Goal: Information Seeking & Learning: Check status

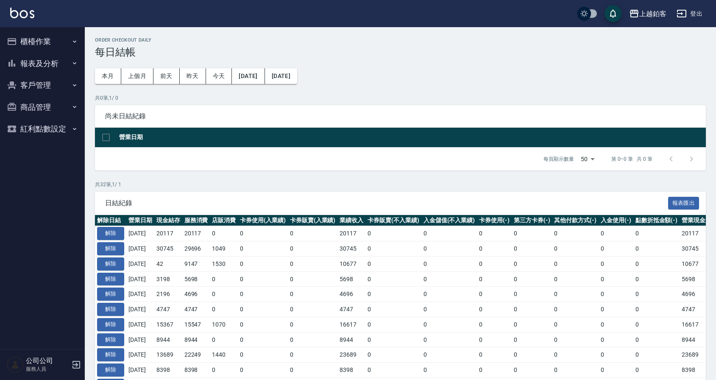
scroll to position [382, 0]
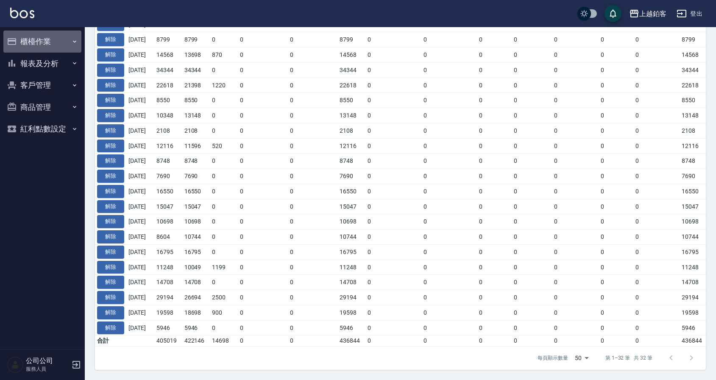
click at [61, 48] on button "櫃檯作業" at bounding box center [42, 42] width 78 height 22
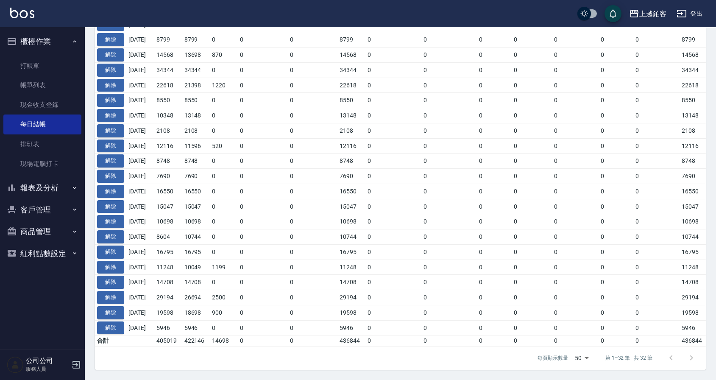
click at [41, 194] on button "報表及分析" at bounding box center [42, 188] width 78 height 22
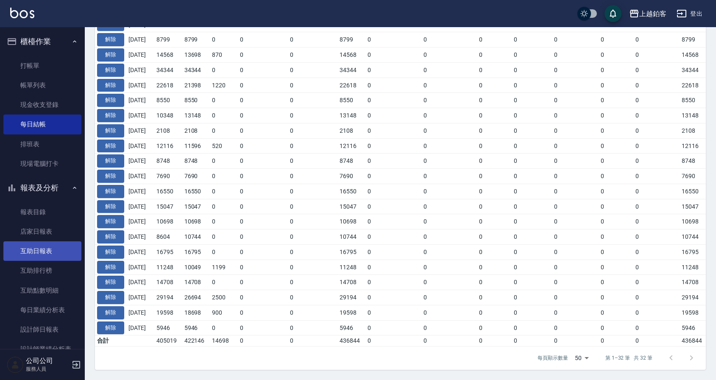
click at [36, 255] on link "互助日報表" at bounding box center [42, 250] width 78 height 19
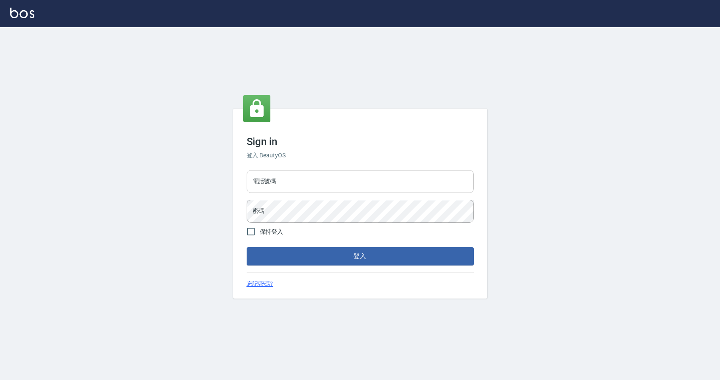
click at [296, 182] on input "電話號碼" at bounding box center [360, 181] width 227 height 23
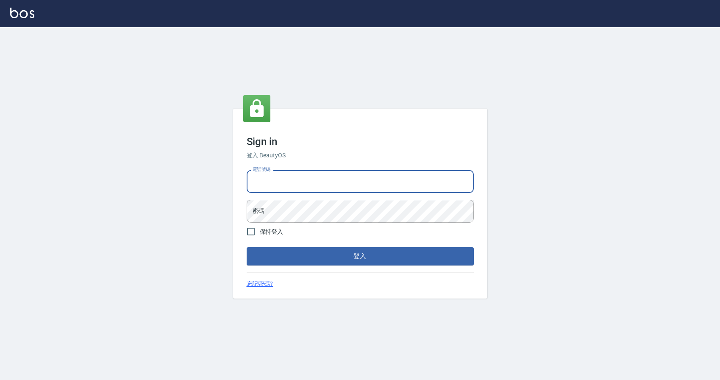
type input "0424526080"
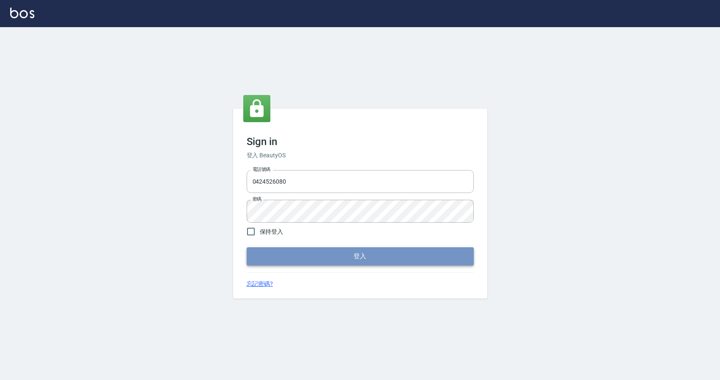
click at [255, 248] on button "登入" at bounding box center [360, 256] width 227 height 18
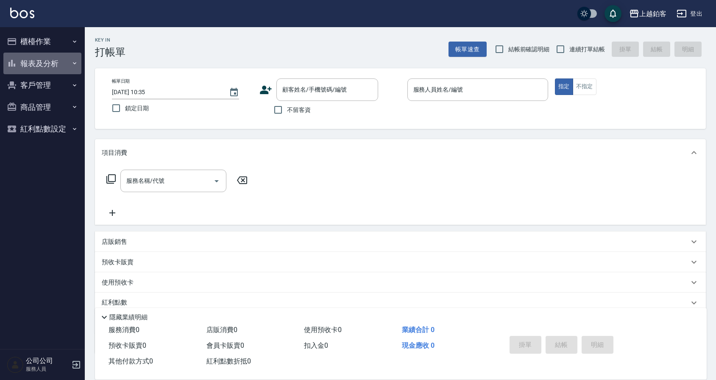
click at [42, 68] on button "報表及分析" at bounding box center [42, 64] width 78 height 22
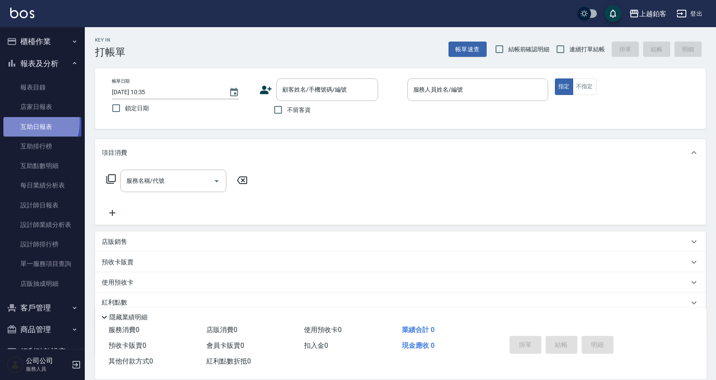
click at [24, 122] on link "互助日報表" at bounding box center [42, 126] width 78 height 19
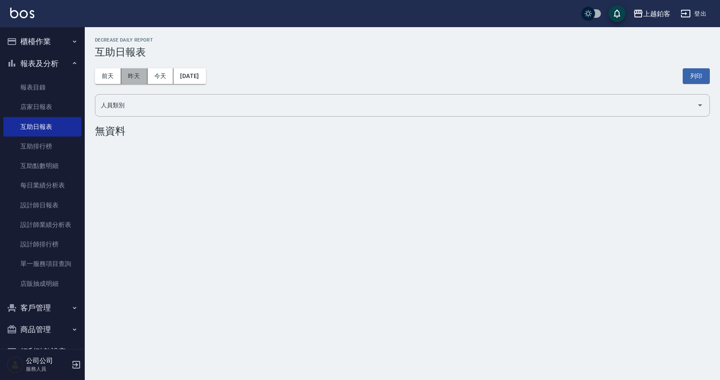
click at [125, 77] on button "昨天" at bounding box center [134, 76] width 26 height 16
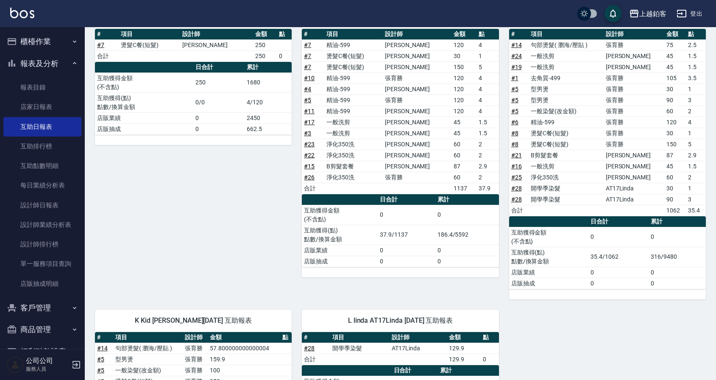
scroll to position [111, 0]
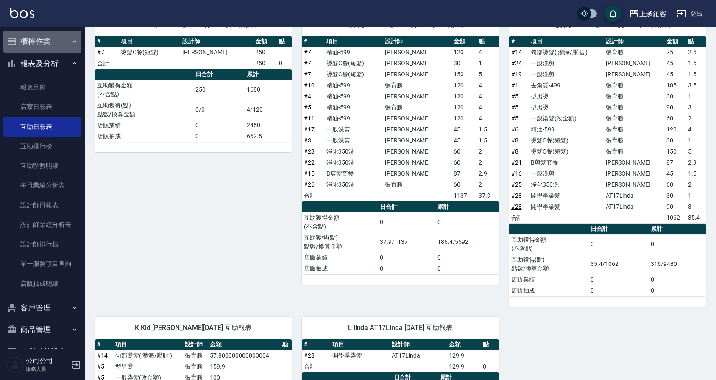
click at [59, 45] on button "櫃檯作業" at bounding box center [42, 42] width 78 height 22
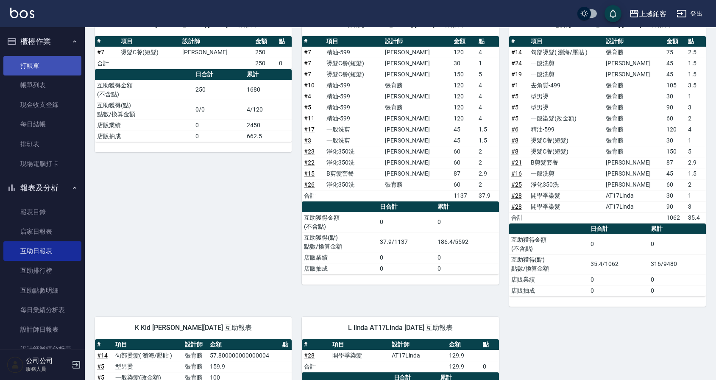
click at [60, 61] on link "打帳單" at bounding box center [42, 65] width 78 height 19
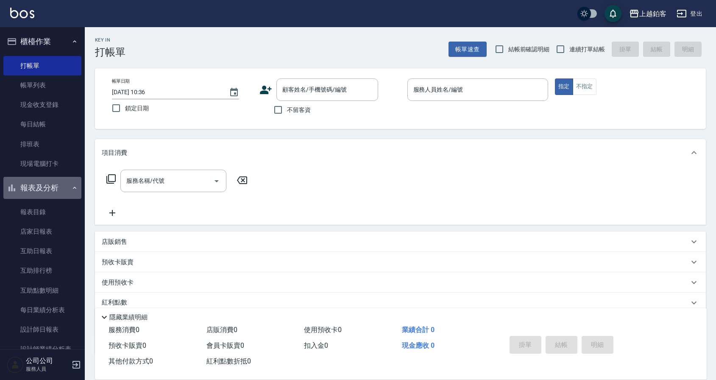
click at [51, 190] on button "報表及分析" at bounding box center [42, 188] width 78 height 22
